Goal: Task Accomplishment & Management: Use online tool/utility

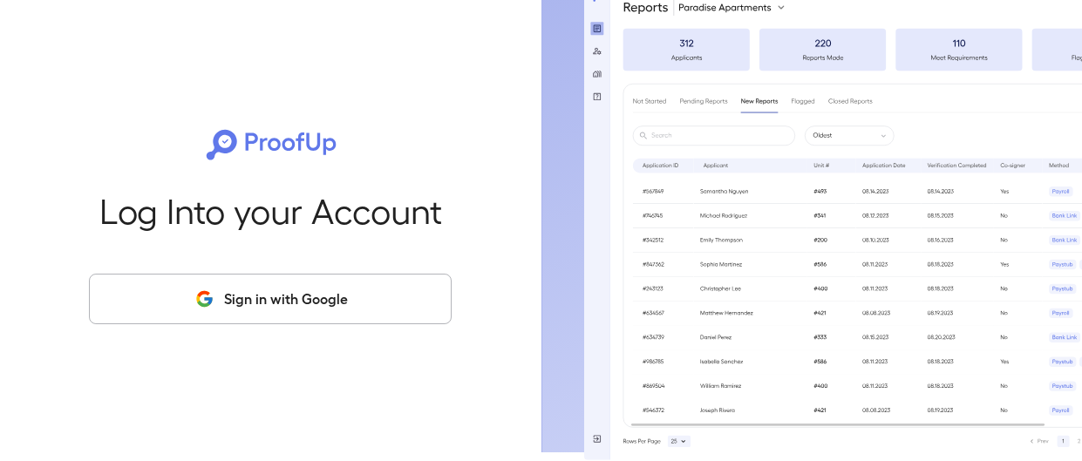
scroll to position [19, 0]
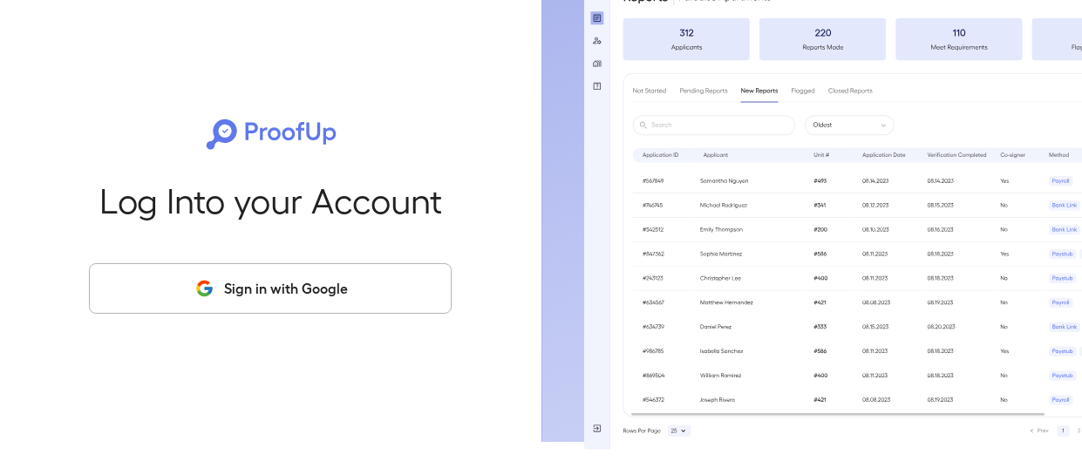
click at [238, 294] on button "Sign in with Google" at bounding box center [270, 288] width 363 height 51
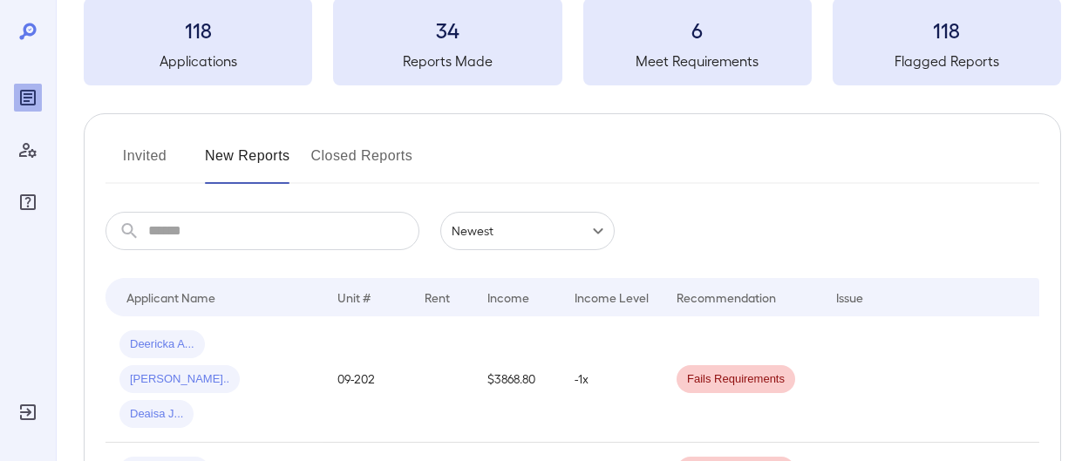
scroll to position [105, 0]
click at [158, 336] on span "Deericka A..." at bounding box center [161, 343] width 85 height 17
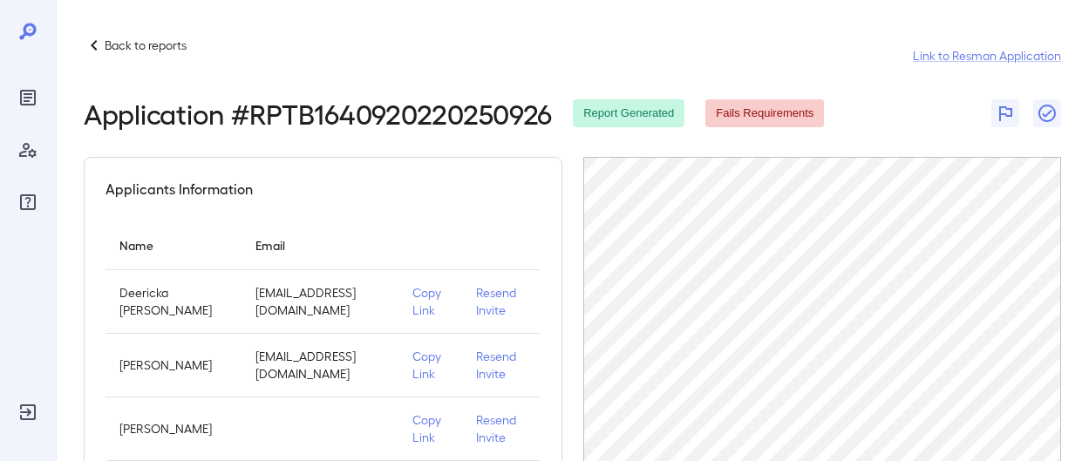
click at [342, 194] on div "Applicants Information" at bounding box center [322, 189] width 435 height 21
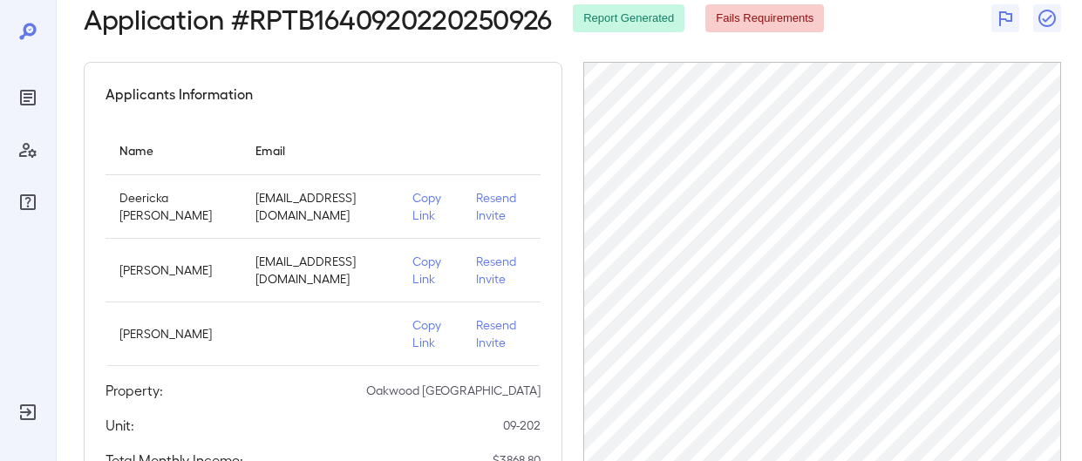
scroll to position [97, 0]
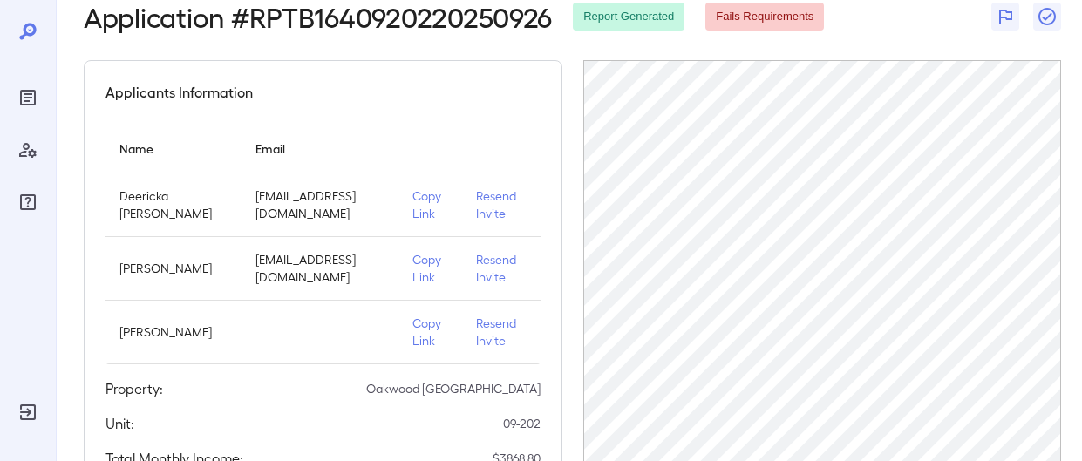
click at [490, 193] on p "Resend Invite" at bounding box center [501, 204] width 50 height 35
click at [476, 255] on p "Resend Invite" at bounding box center [501, 268] width 50 height 35
